Goal: Task Accomplishment & Management: Manage account settings

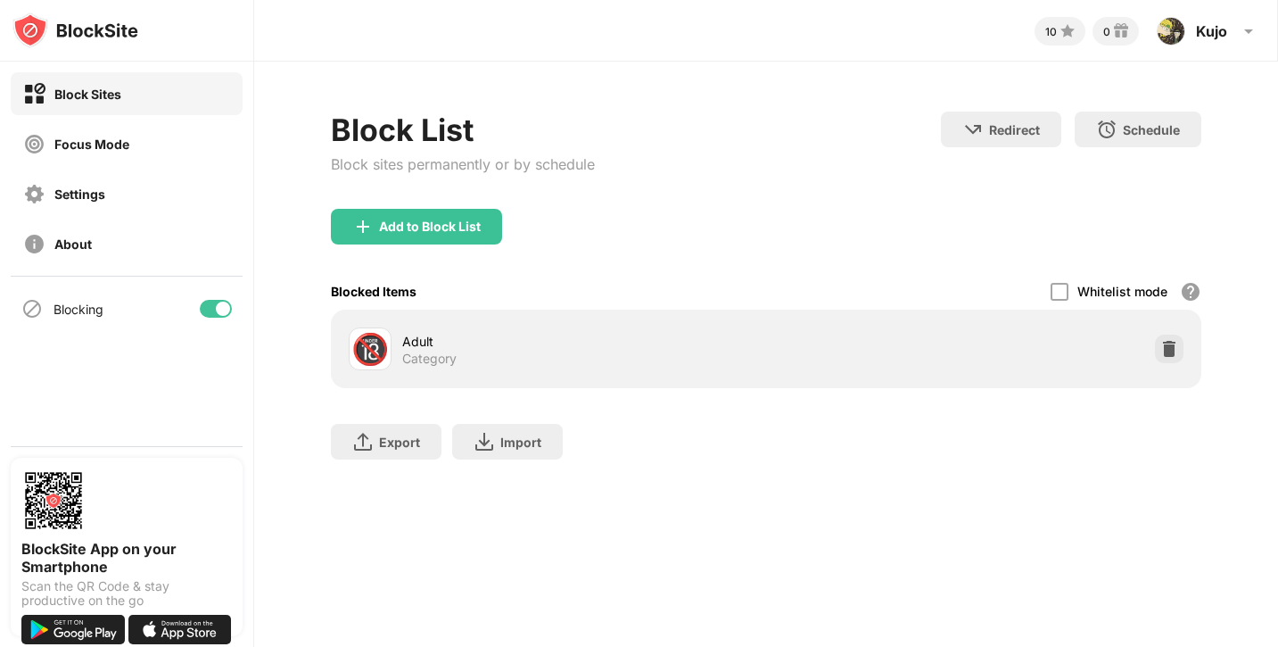
click at [439, 251] on div "Add to Block List" at bounding box center [766, 241] width 871 height 64
click at [428, 237] on div "Add to Block List" at bounding box center [416, 227] width 171 height 36
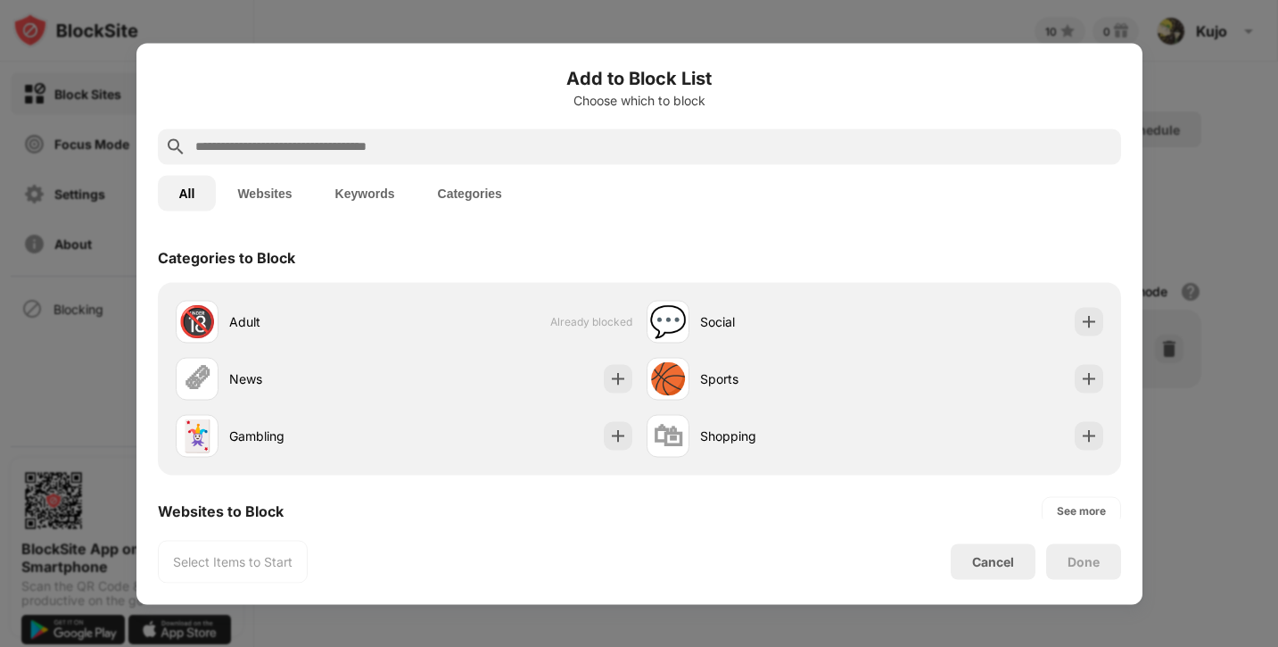
click at [431, 151] on input "text" at bounding box center [654, 146] width 921 height 21
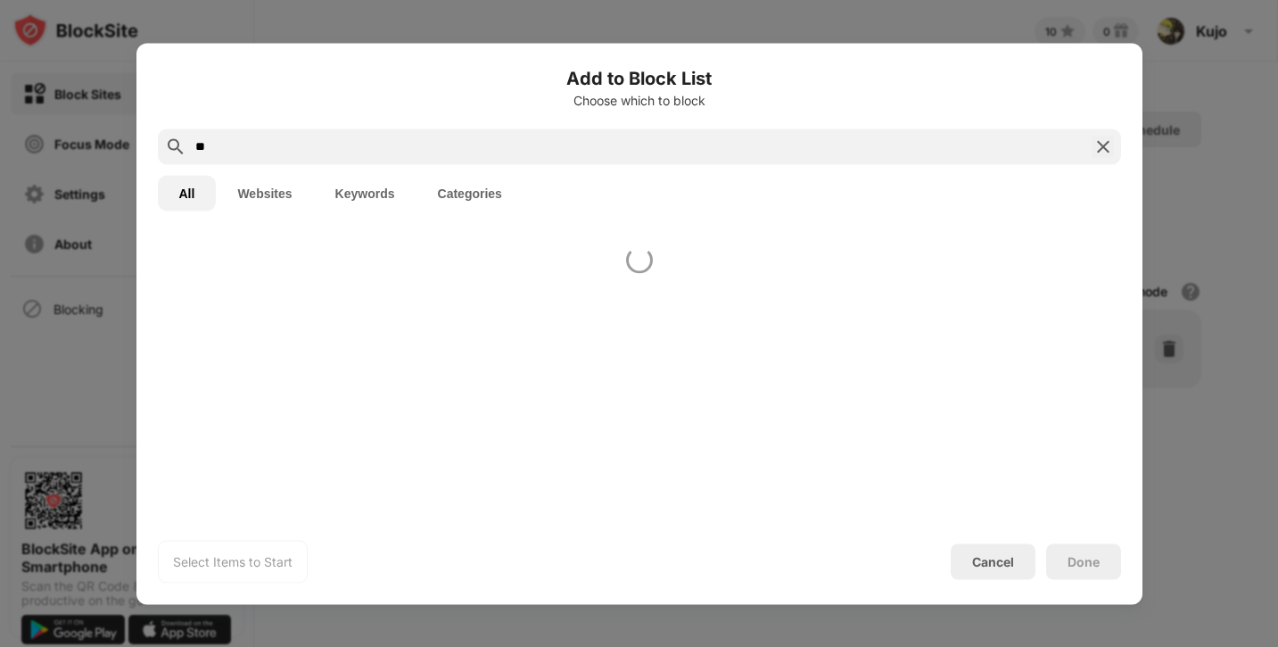
type input "*"
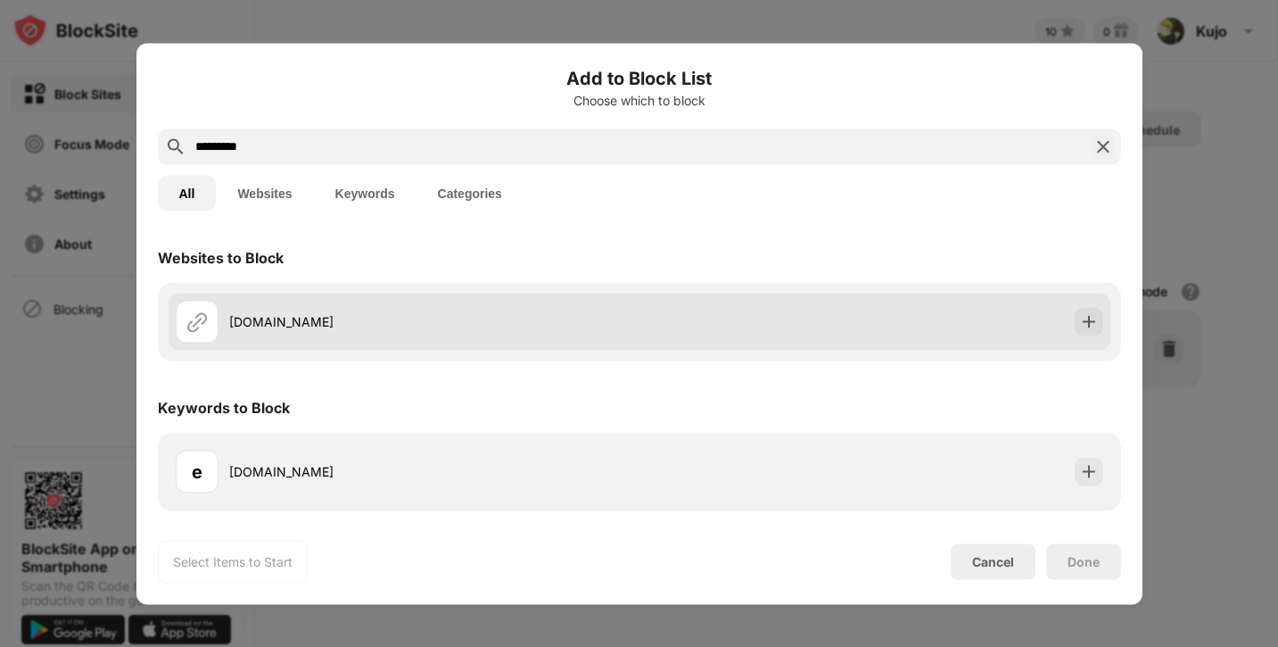
click at [852, 310] on div "[DOMAIN_NAME]" at bounding box center [640, 321] width 942 height 57
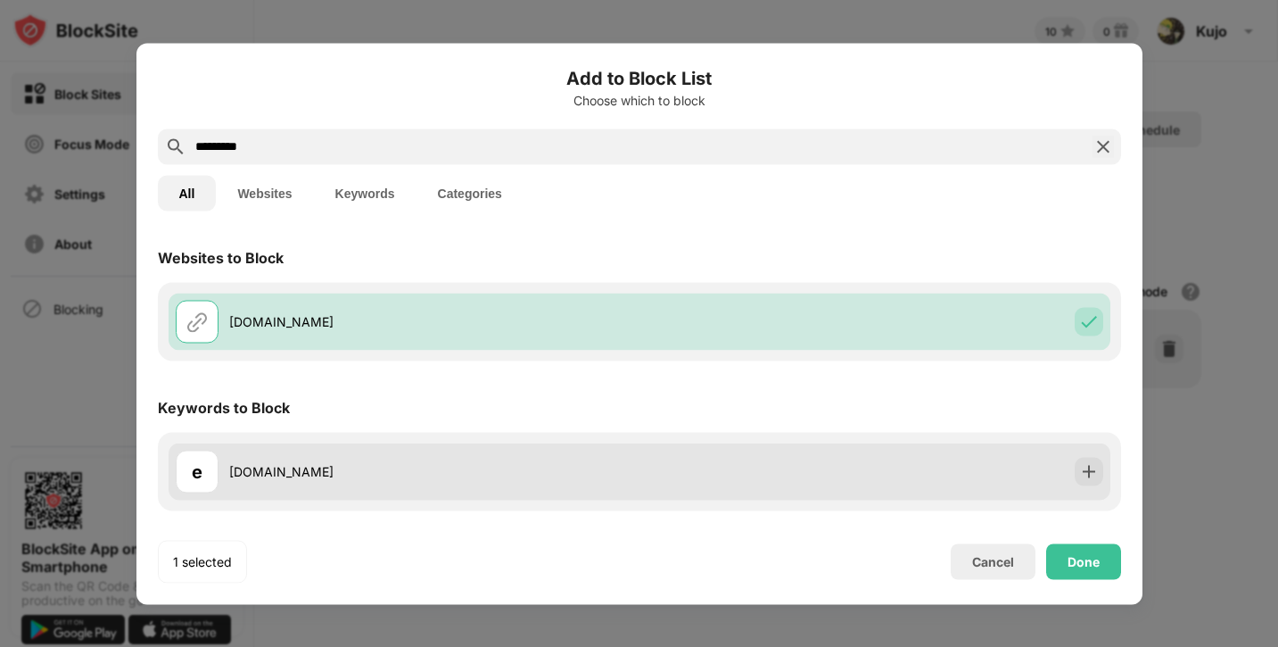
click at [1106, 468] on div "e [DOMAIN_NAME]" at bounding box center [640, 471] width 942 height 57
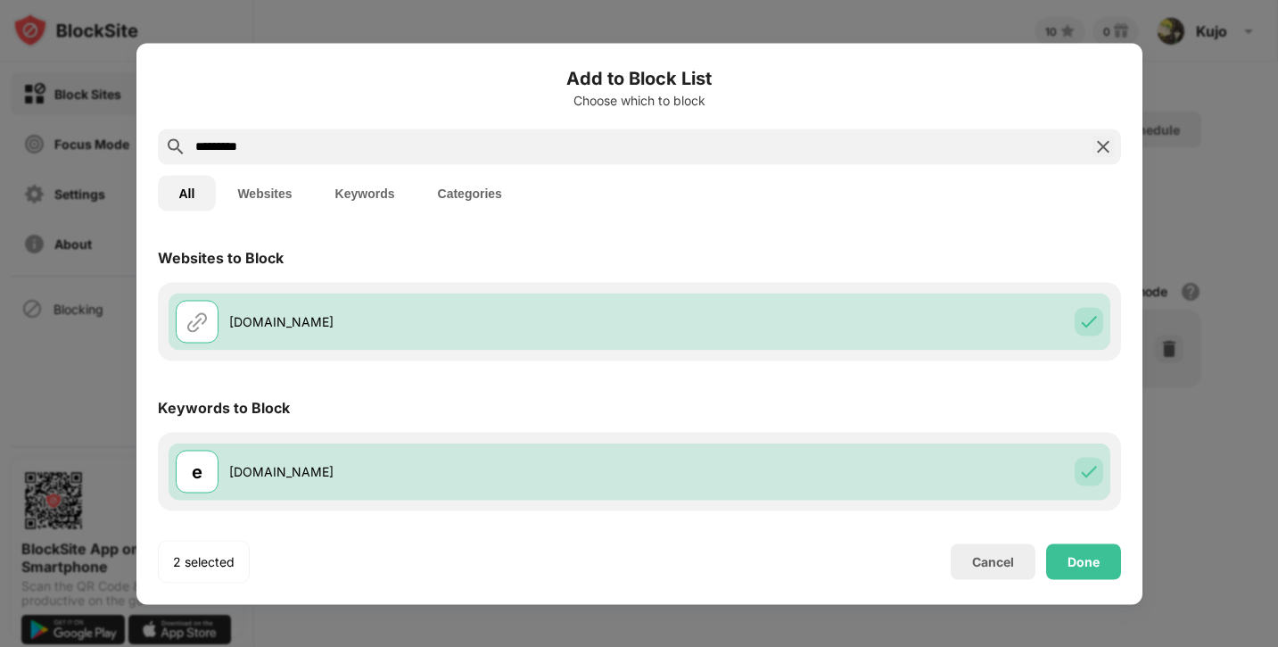
drag, startPoint x: 689, startPoint y: 138, endPoint x: 653, endPoint y: 185, distance: 58.5
click at [653, 185] on div "Add to Block List Choose which to block ********* All Websites Keywords Categor…" at bounding box center [640, 323] width 964 height 518
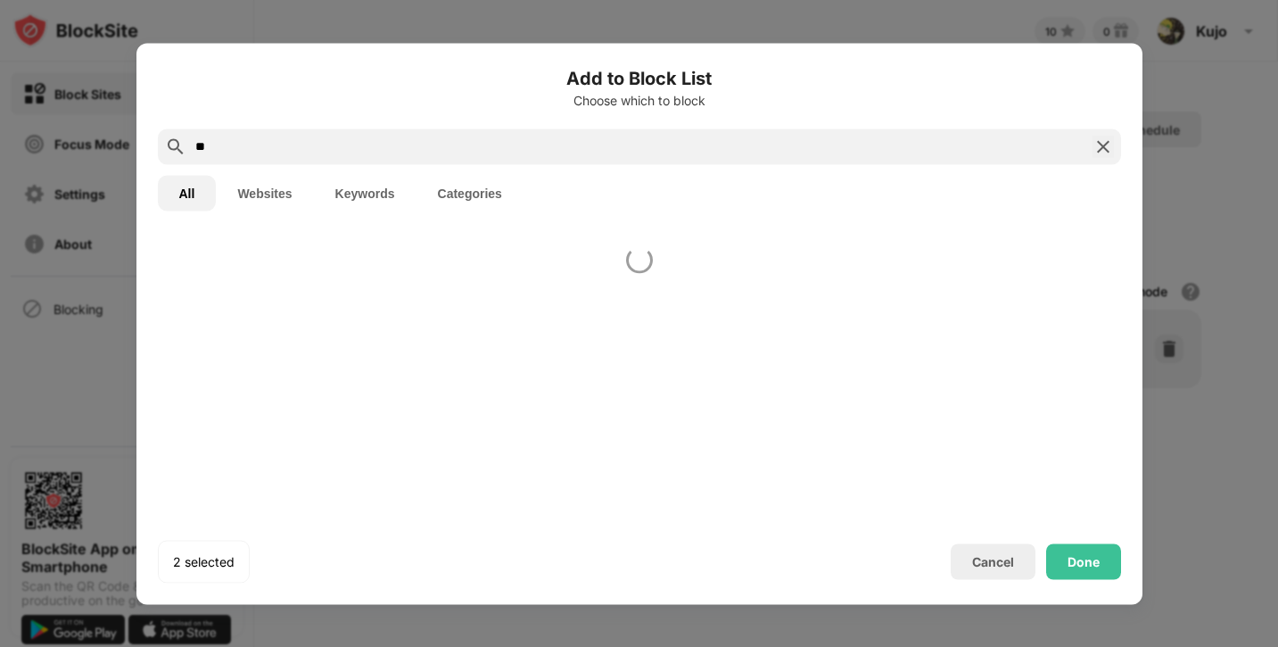
type input "*"
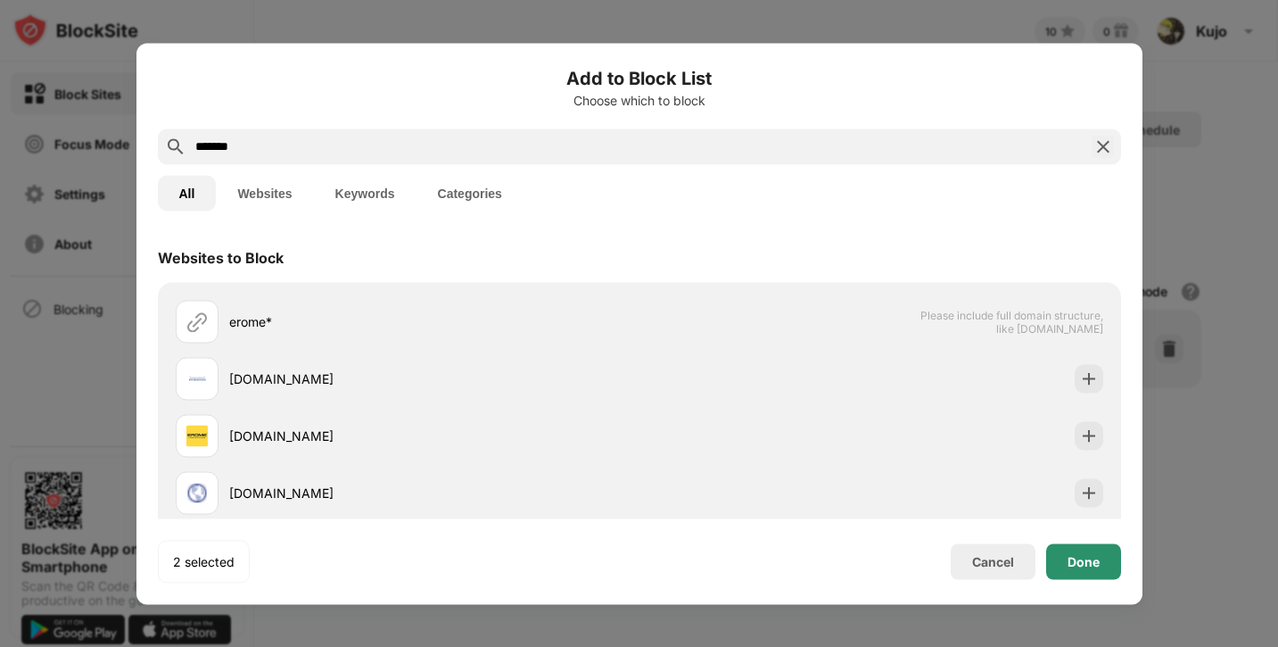
type input "******"
click at [1108, 566] on div "Done" at bounding box center [1083, 561] width 75 height 36
